Goal: Task Accomplishment & Management: Manage account settings

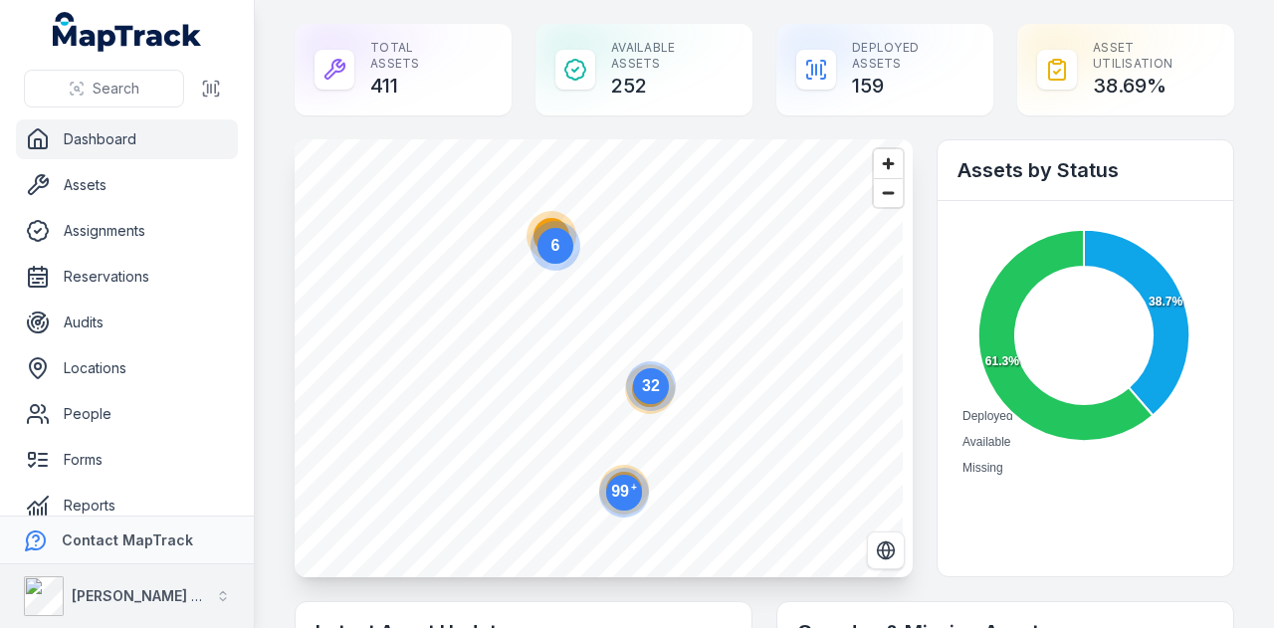
scroll to position [587, 0]
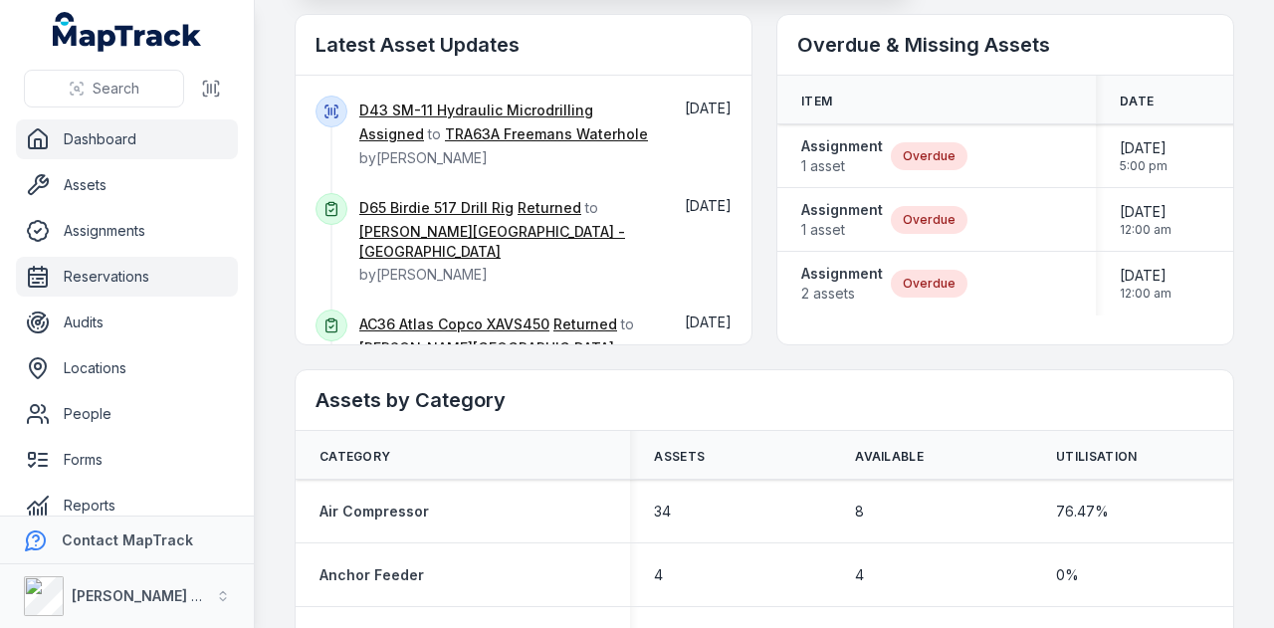
click at [160, 276] on link "Reservations" at bounding box center [127, 277] width 222 height 40
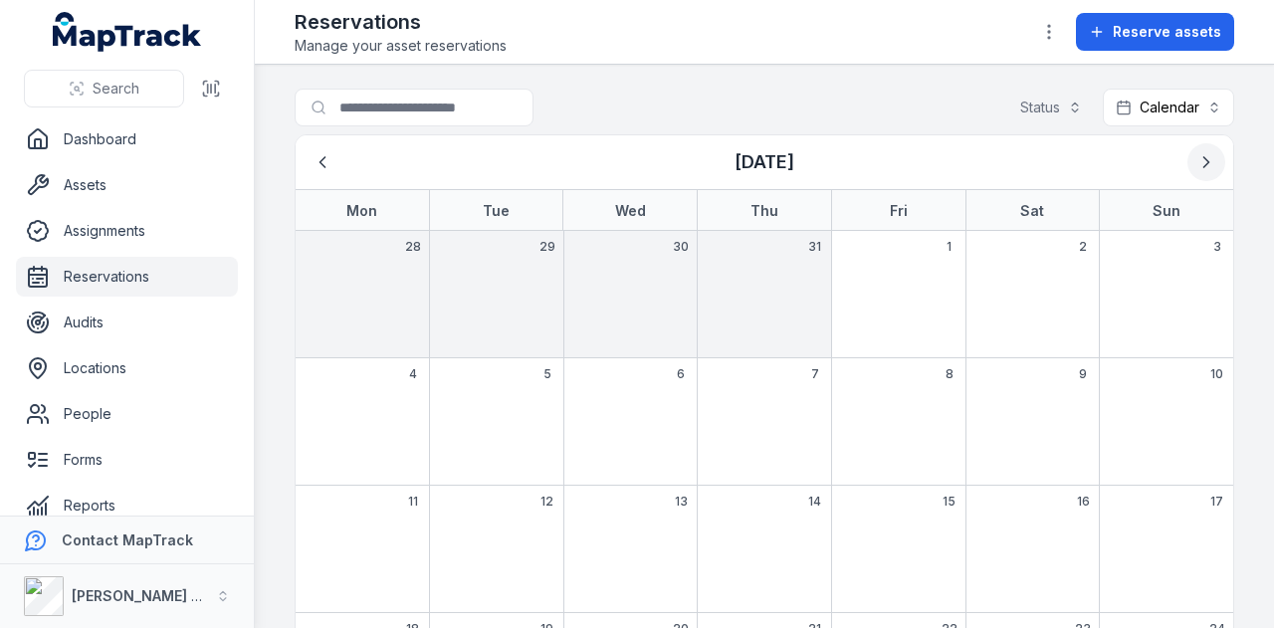
click at [1197, 156] on icon "Next" at bounding box center [1207, 162] width 20 height 20
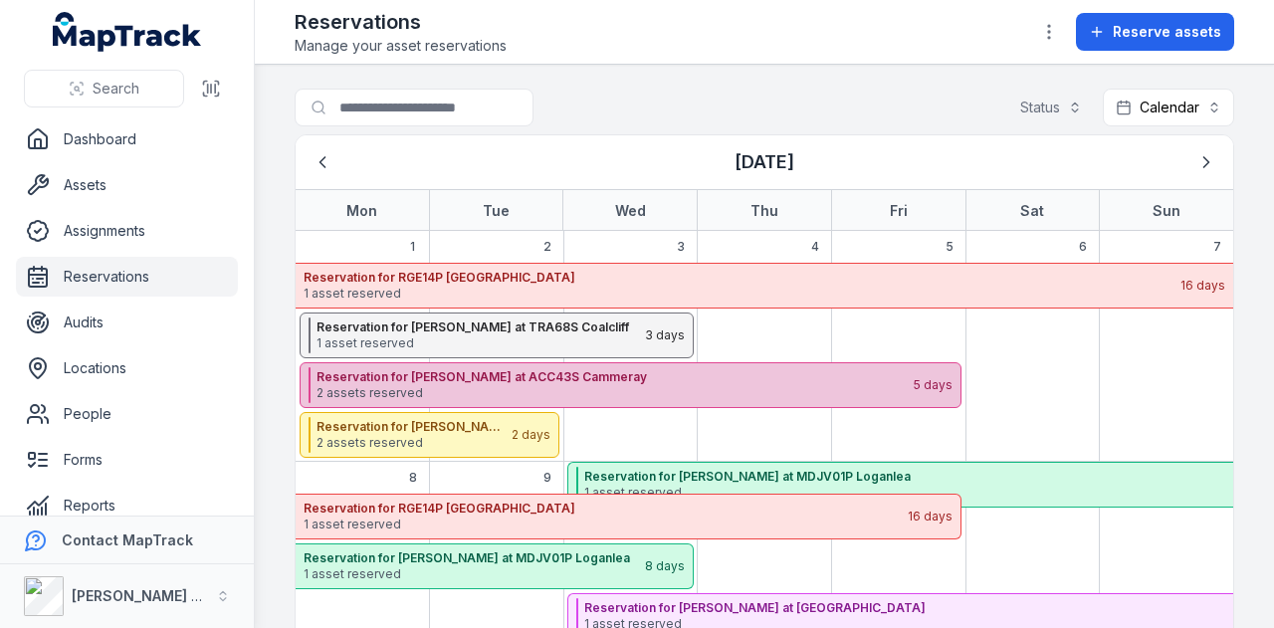
click at [599, 362] on div "Reservation for [PERSON_NAME] at ACC43S Cammeray 2 assets reserved 5 days" at bounding box center [631, 385] width 662 height 46
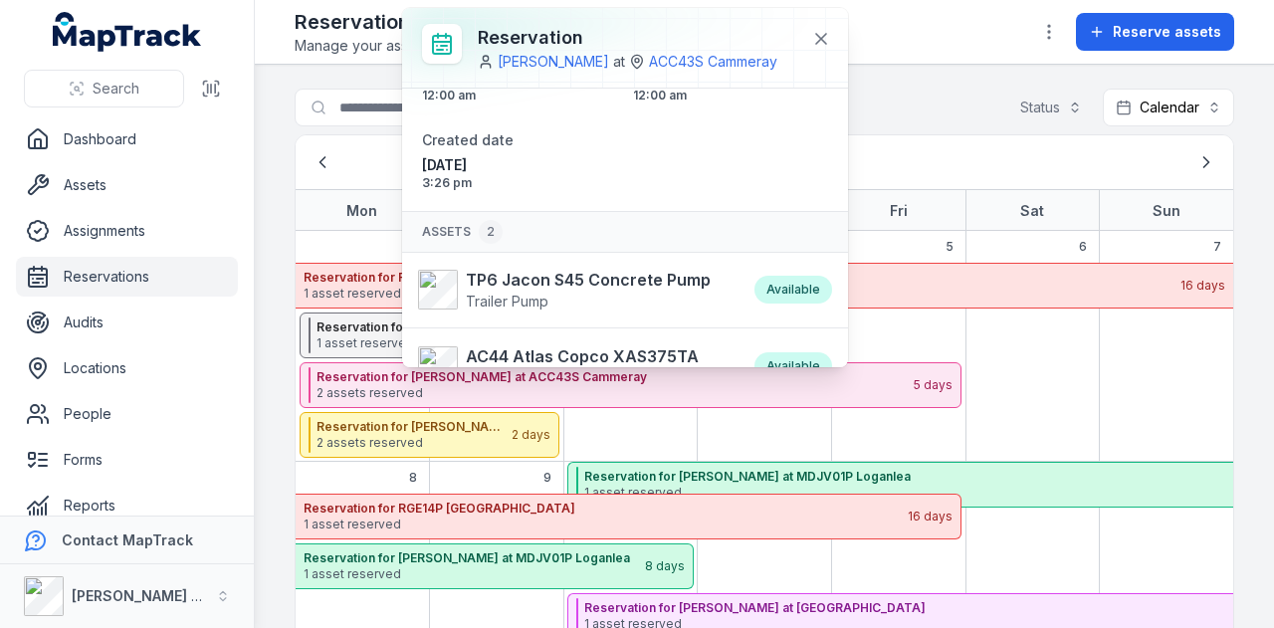
scroll to position [80, 0]
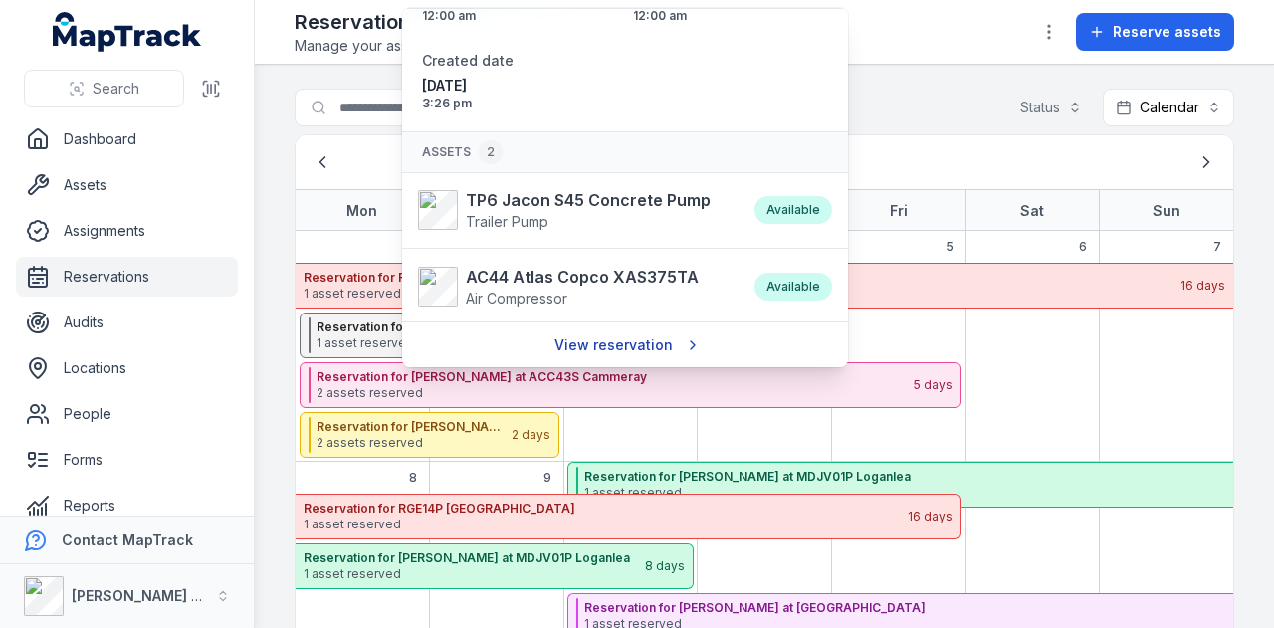
click at [643, 340] on link "View reservation" at bounding box center [626, 346] width 168 height 38
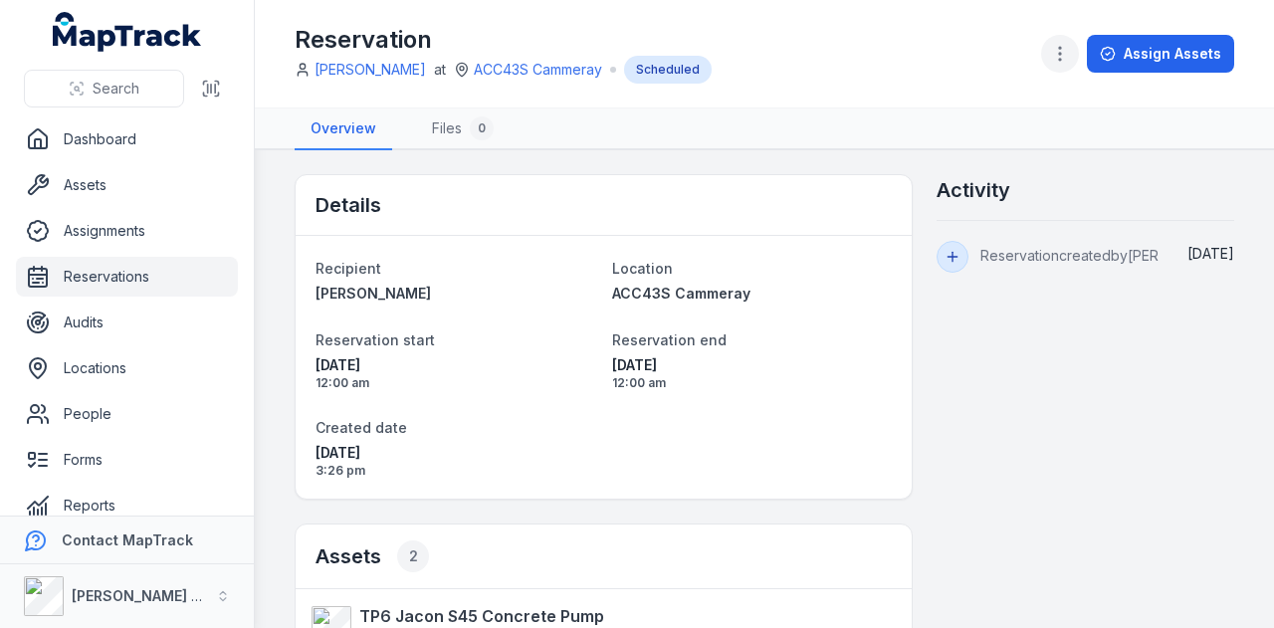
click at [1055, 59] on icon "button" at bounding box center [1060, 54] width 20 height 20
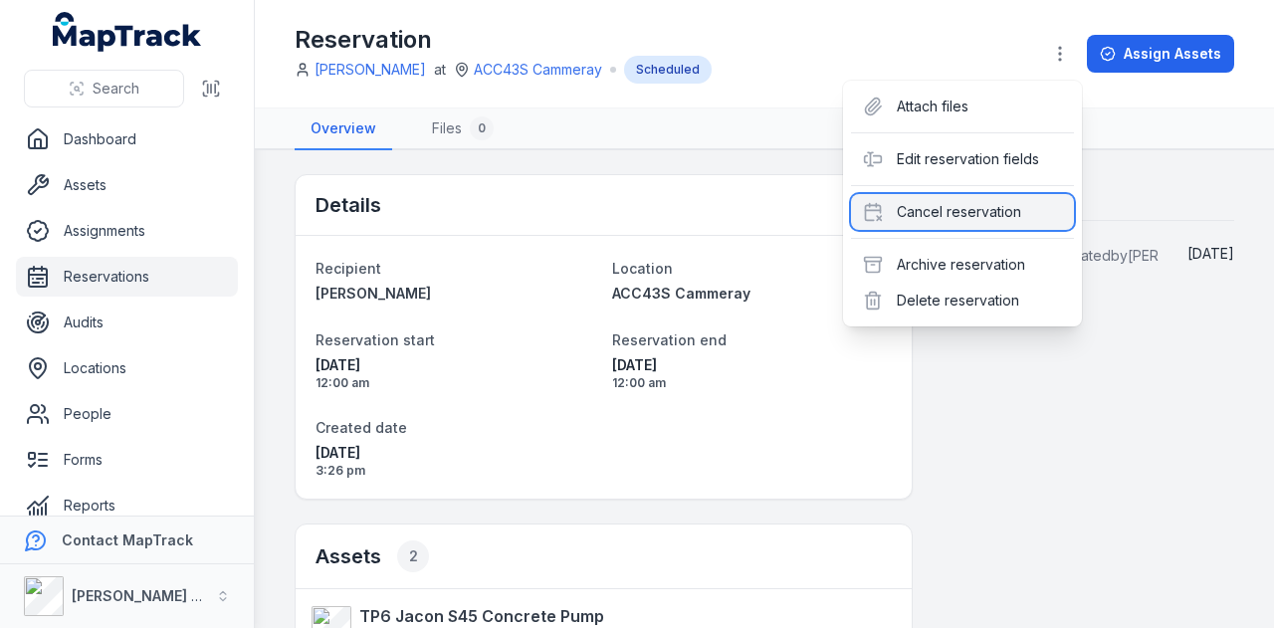
click at [1027, 204] on div "Cancel reservation" at bounding box center [962, 212] width 223 height 36
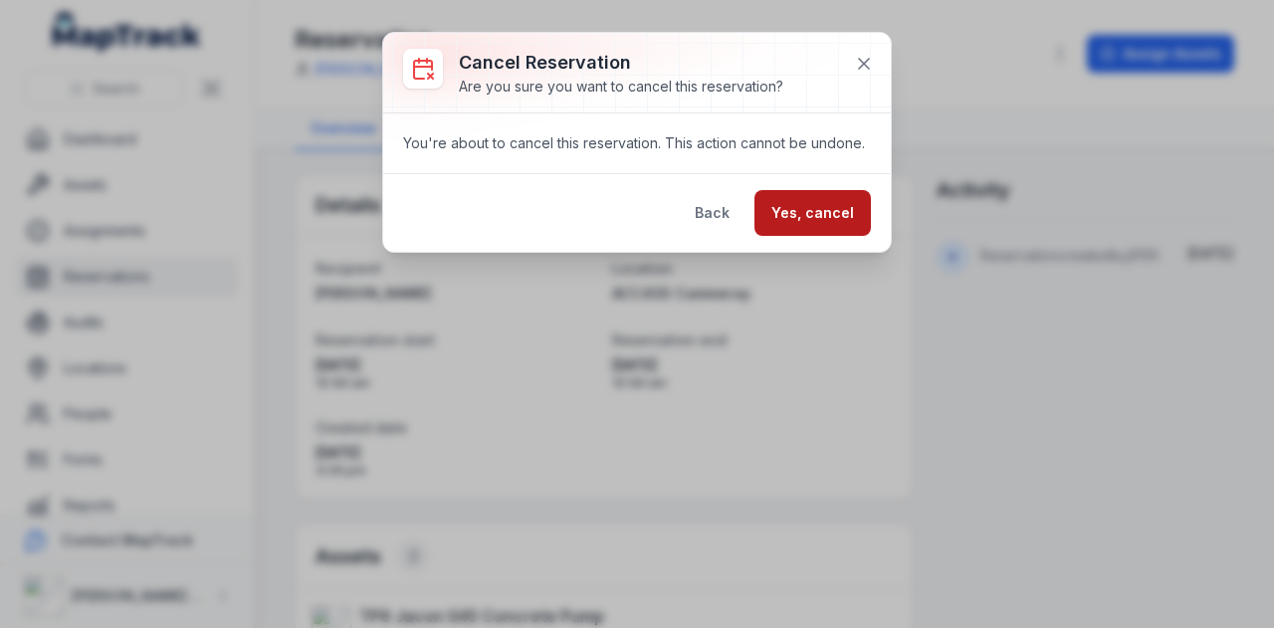
click at [853, 208] on button "Yes, cancel" at bounding box center [813, 213] width 116 height 46
